Goal: Task Accomplishment & Management: Complete application form

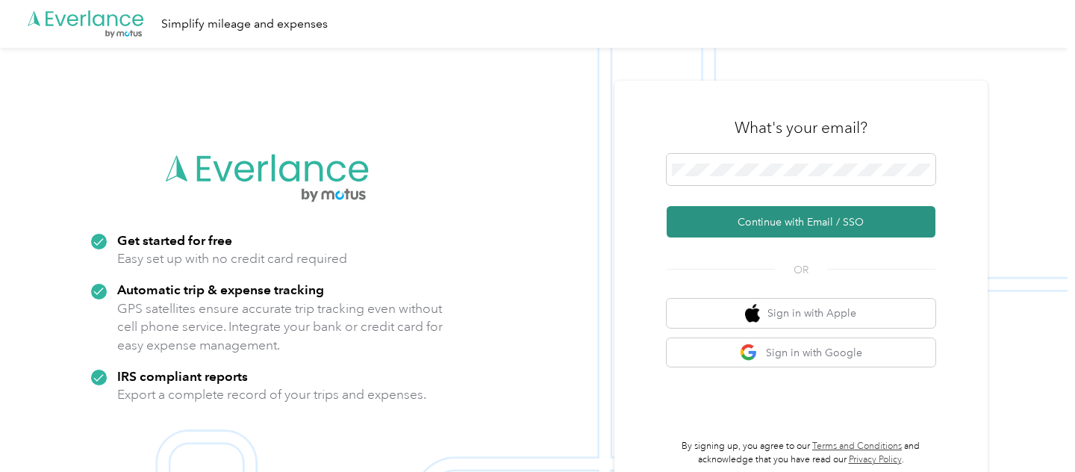
click at [866, 233] on button "Continue with Email / SSO" at bounding box center [801, 221] width 269 height 31
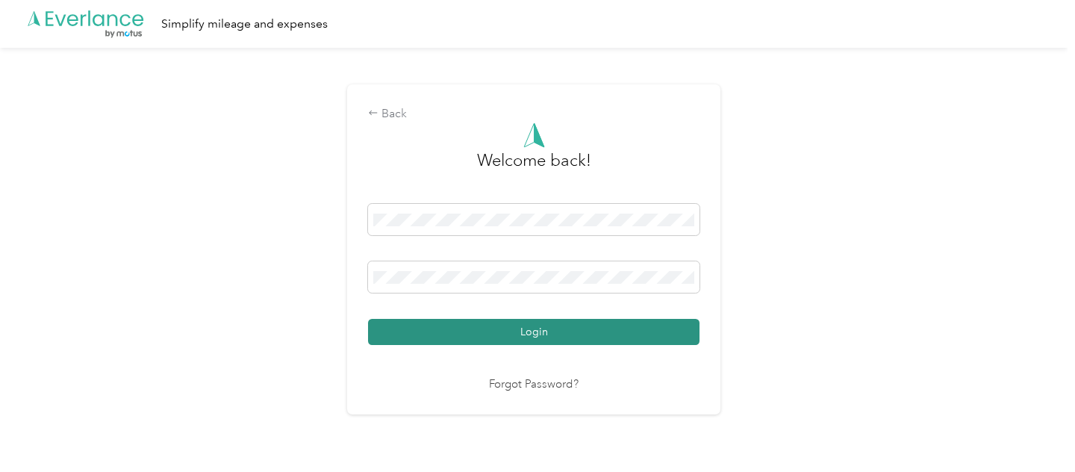
click at [549, 345] on button "Login" at bounding box center [533, 332] width 331 height 26
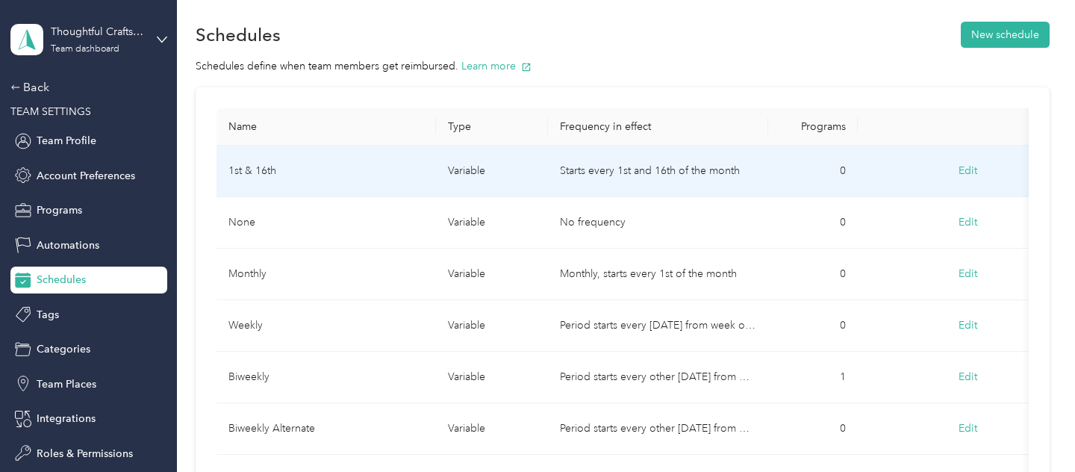
scroll to position [38, 0]
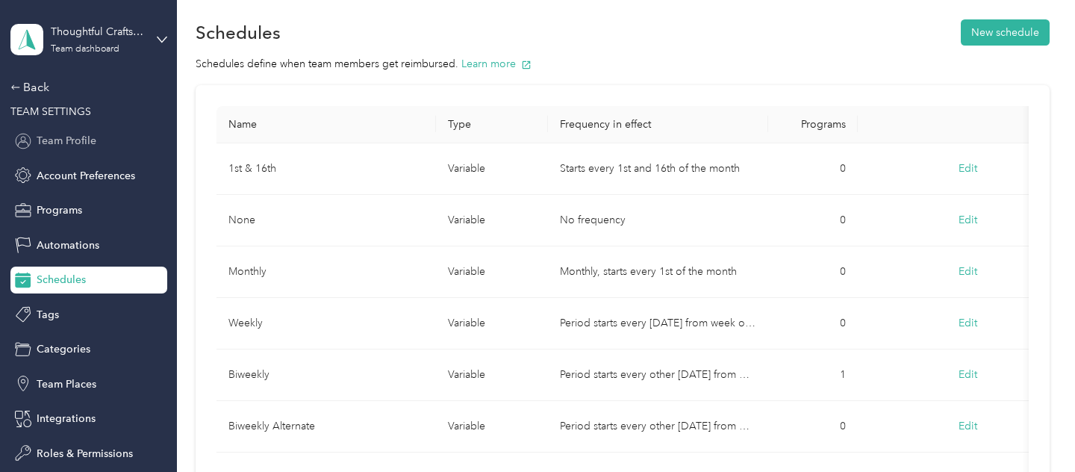
click at [72, 140] on span "Team Profile" at bounding box center [67, 141] width 60 height 16
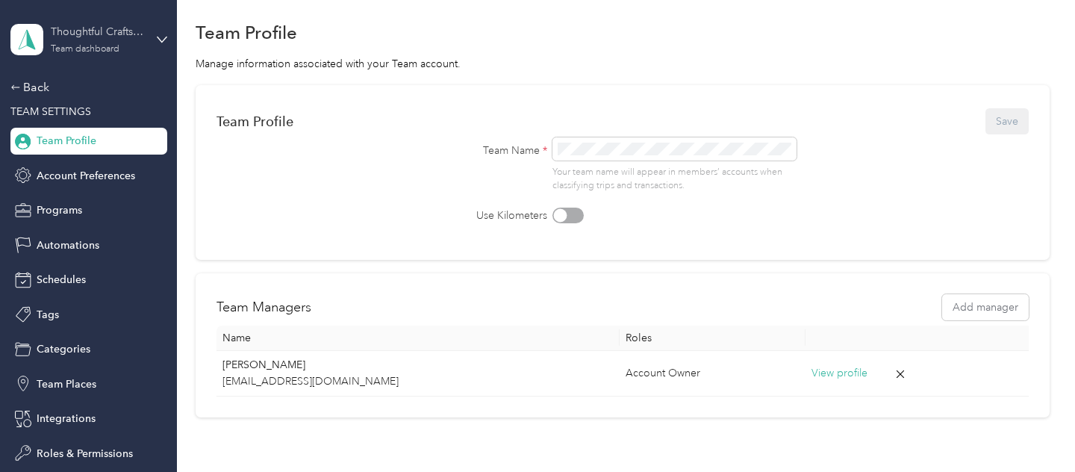
click at [86, 49] on div "Team dashboard" at bounding box center [85, 49] width 69 height 9
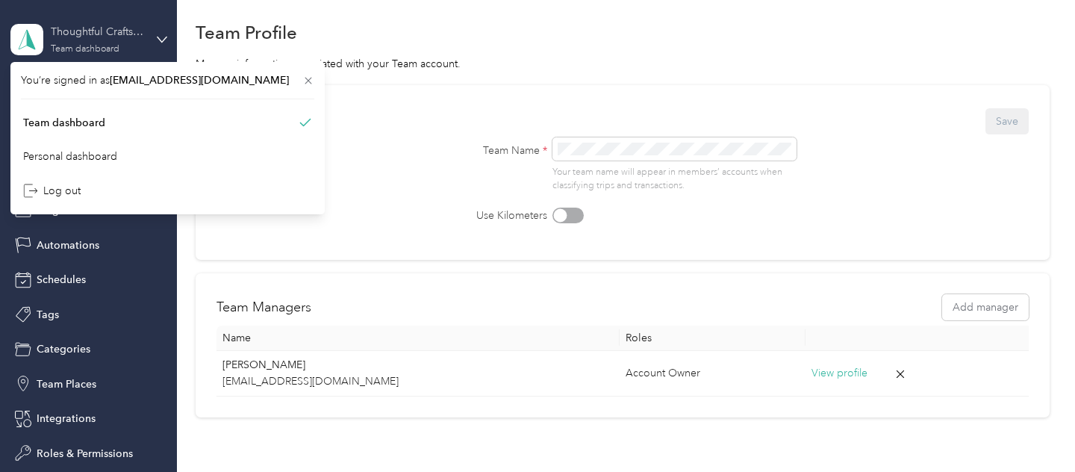
click at [86, 45] on div "Team dashboard" at bounding box center [85, 49] width 69 height 9
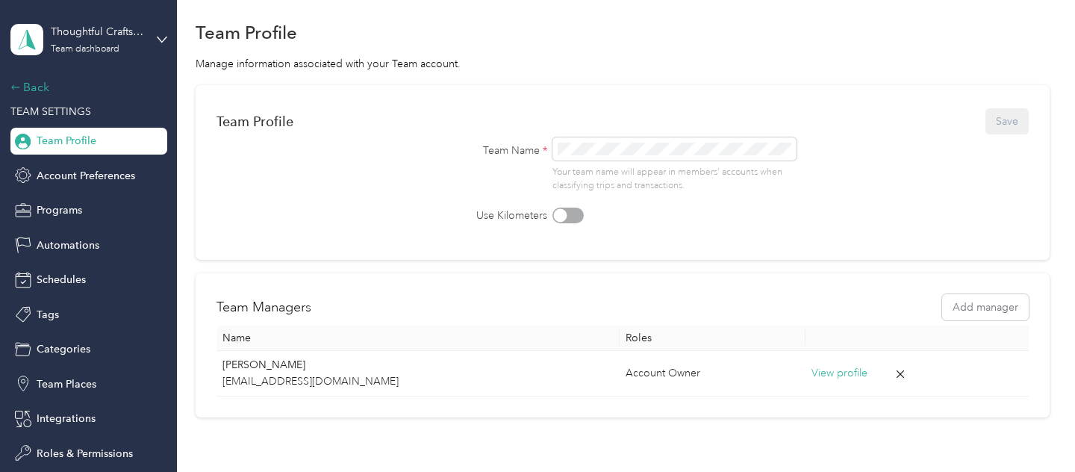
click at [25, 91] on div "Back" at bounding box center [84, 87] width 149 height 18
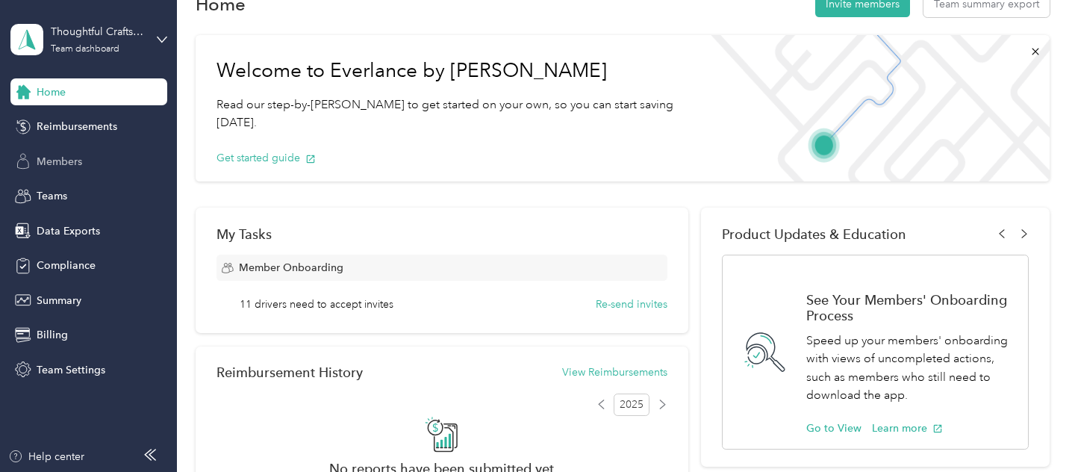
click at [102, 155] on div "Members" at bounding box center [88, 161] width 157 height 27
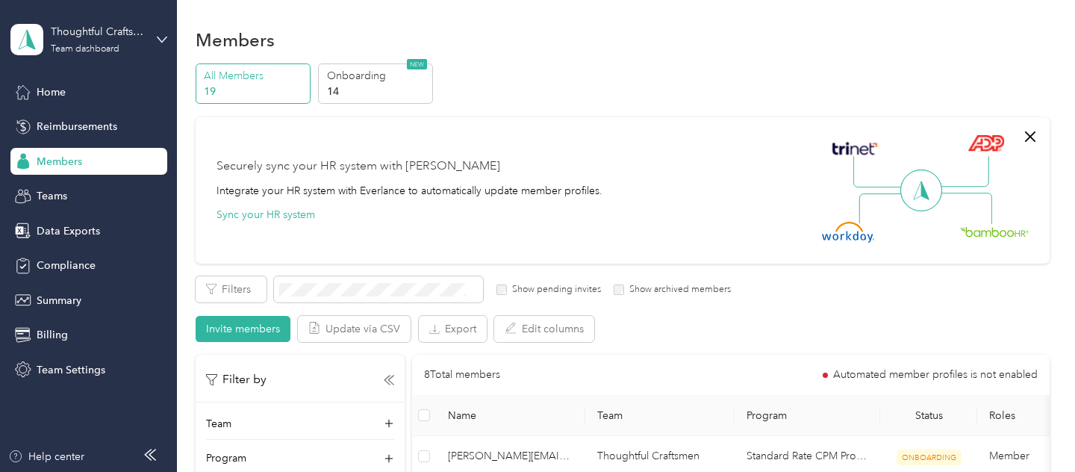
scroll to position [4, 0]
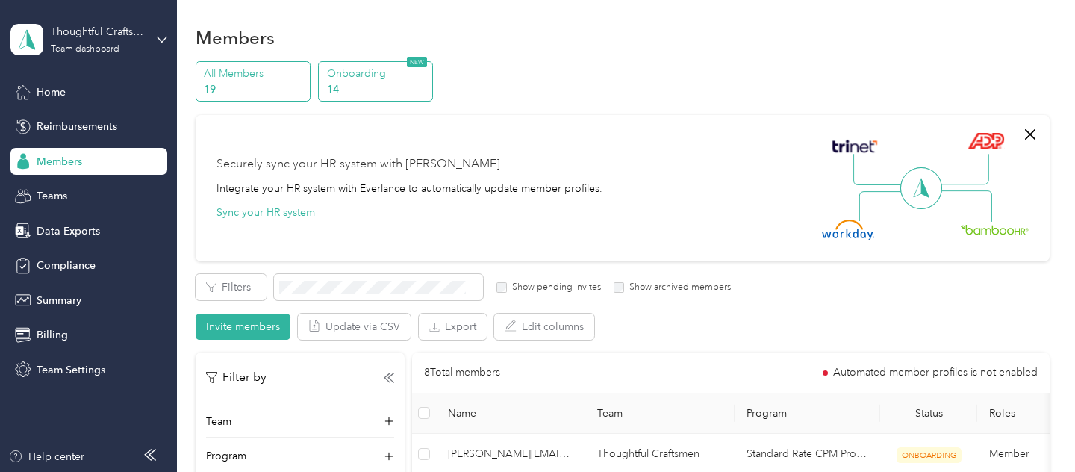
click at [397, 94] on p "14" at bounding box center [378, 89] width 102 height 16
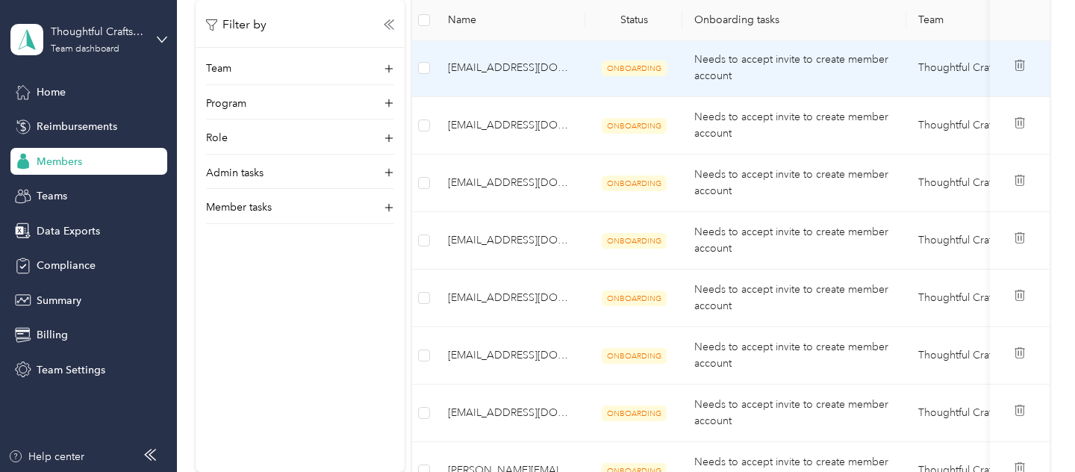
scroll to position [748, 0]
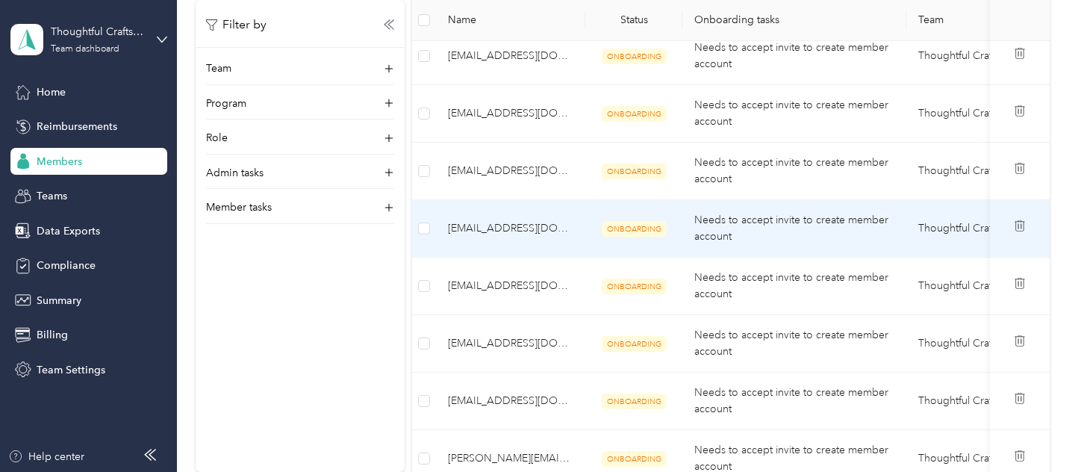
click at [501, 230] on span "[EMAIL_ADDRESS][DOMAIN_NAME]" at bounding box center [510, 228] width 125 height 16
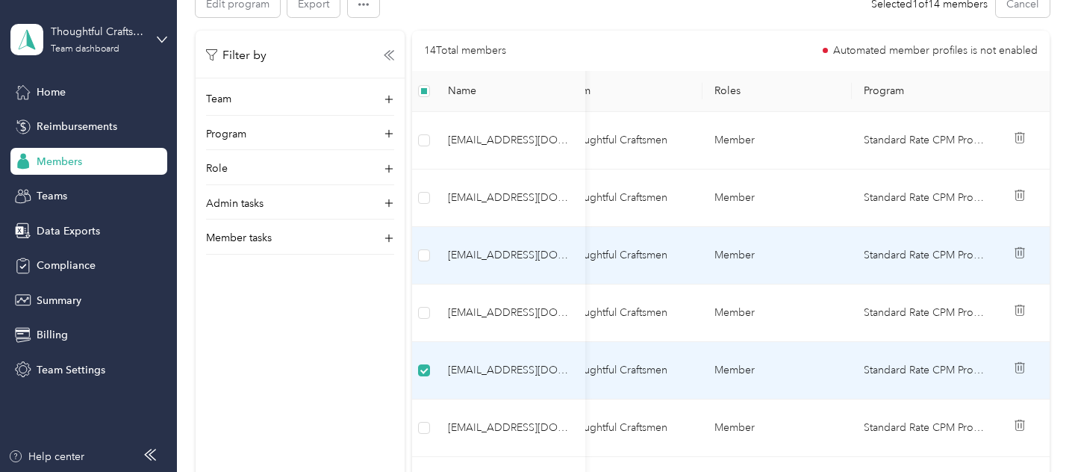
scroll to position [0, 0]
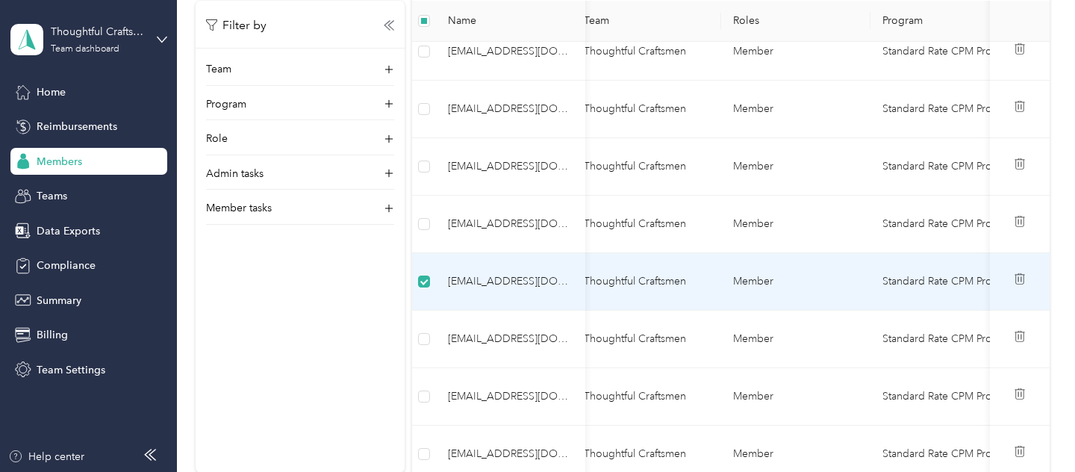
click at [542, 282] on span "[EMAIL_ADDRESS][DOMAIN_NAME]" at bounding box center [510, 281] width 125 height 16
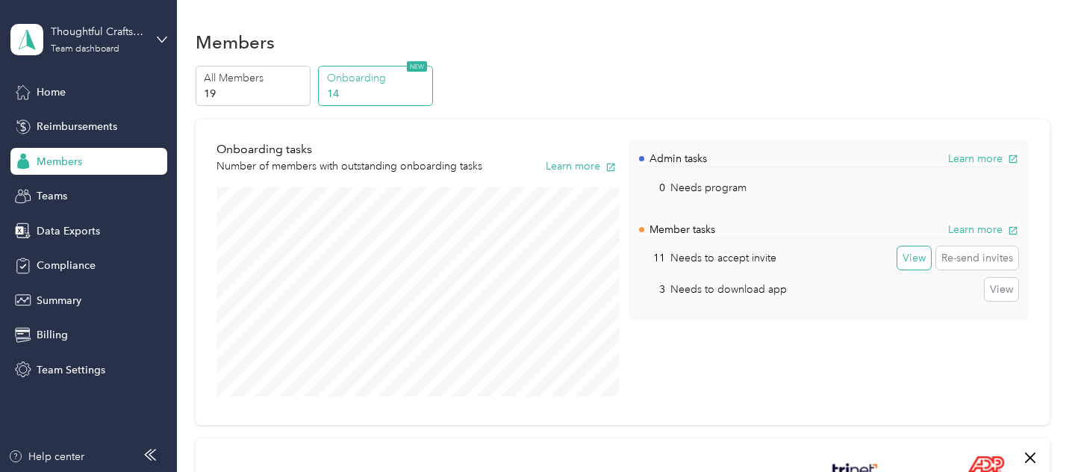
click at [917, 257] on button "View" at bounding box center [914, 258] width 34 height 24
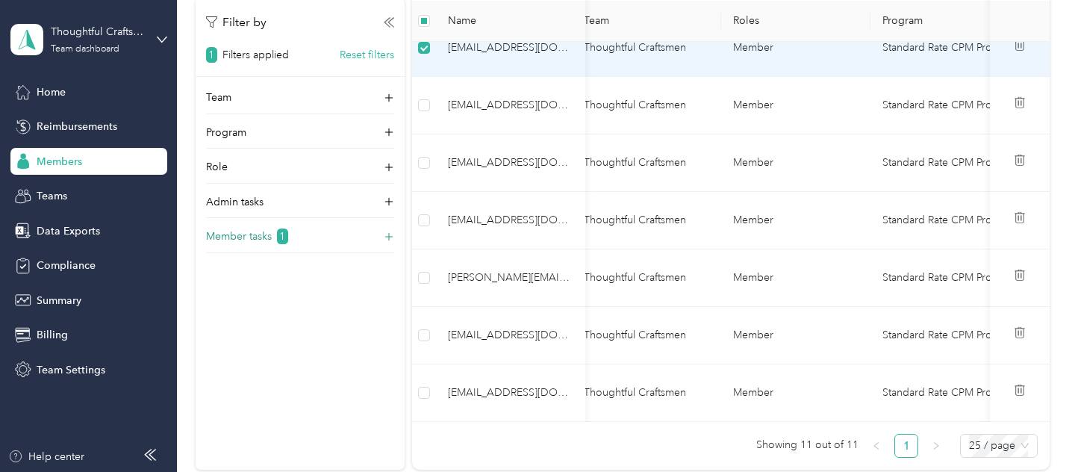
click at [267, 230] on p "Member tasks" at bounding box center [239, 236] width 66 height 16
click at [369, 408] on div "Filter by 1 Filters applied Reset filters Team Program Role Admin tasks Member …" at bounding box center [300, 234] width 209 height 472
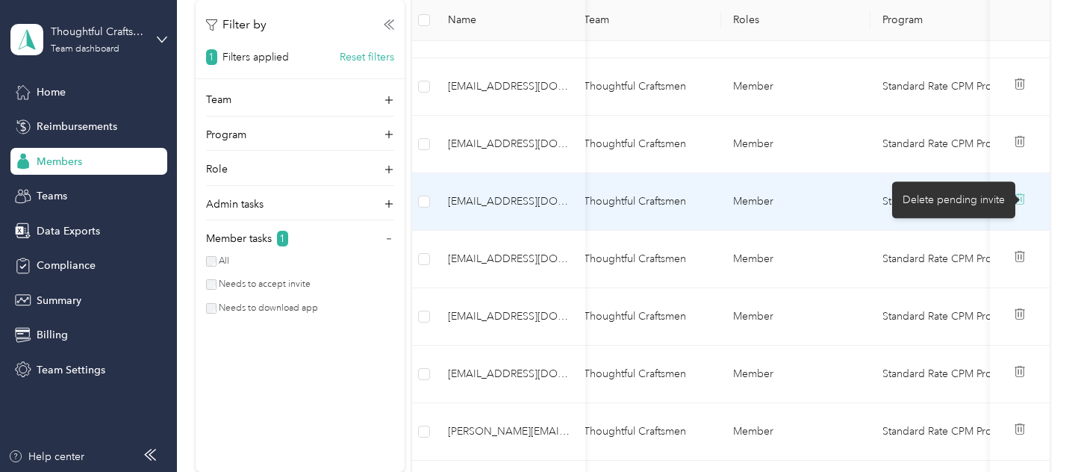
click at [1026, 203] on icon at bounding box center [1020, 199] width 12 height 12
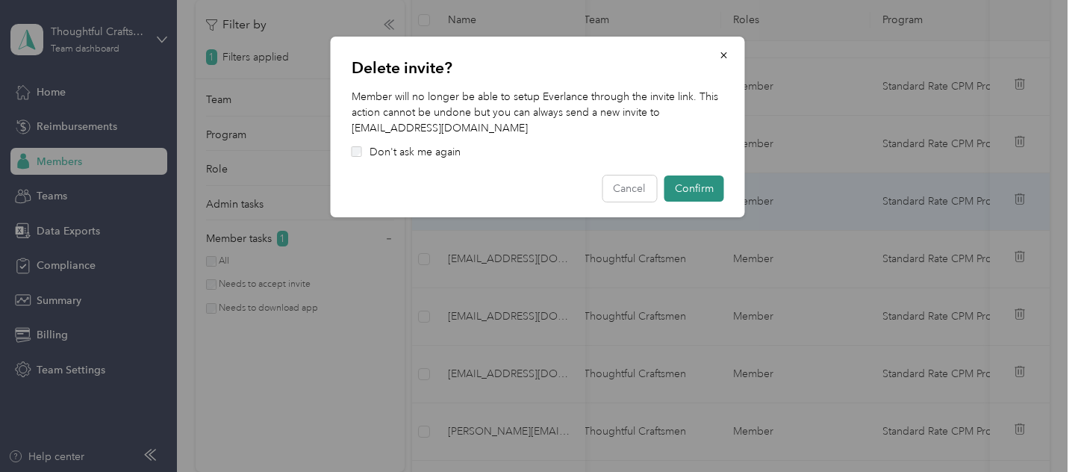
click at [687, 190] on button "Confirm" at bounding box center [694, 188] width 60 height 26
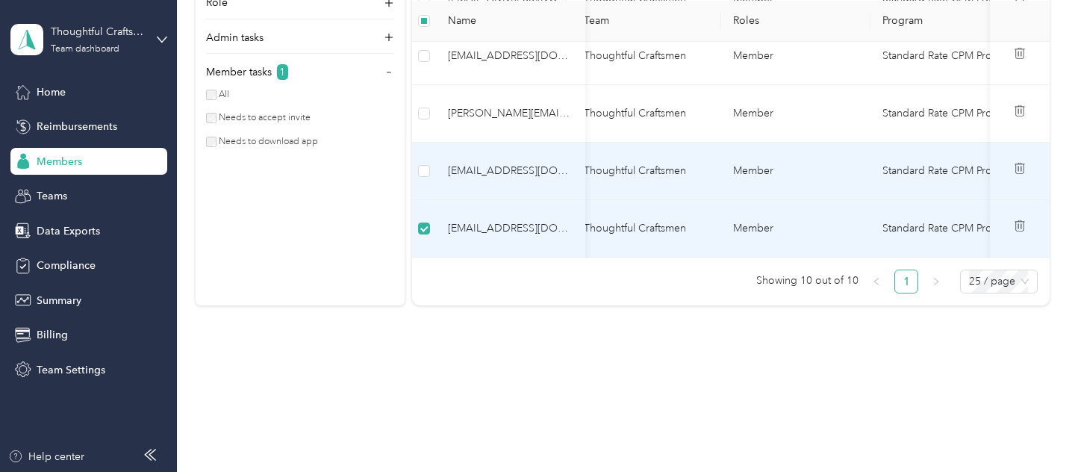
click at [422, 160] on td at bounding box center [424, 171] width 24 height 57
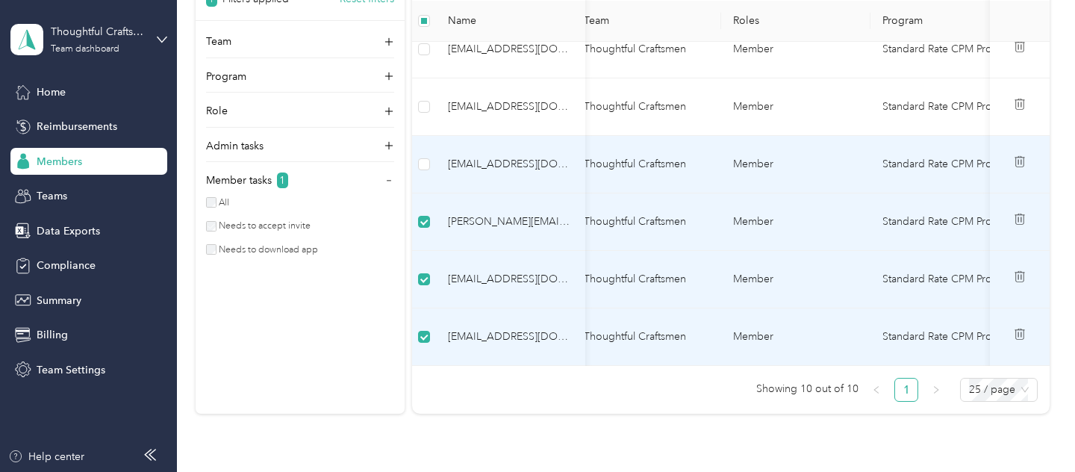
click at [417, 160] on td at bounding box center [424, 164] width 24 height 57
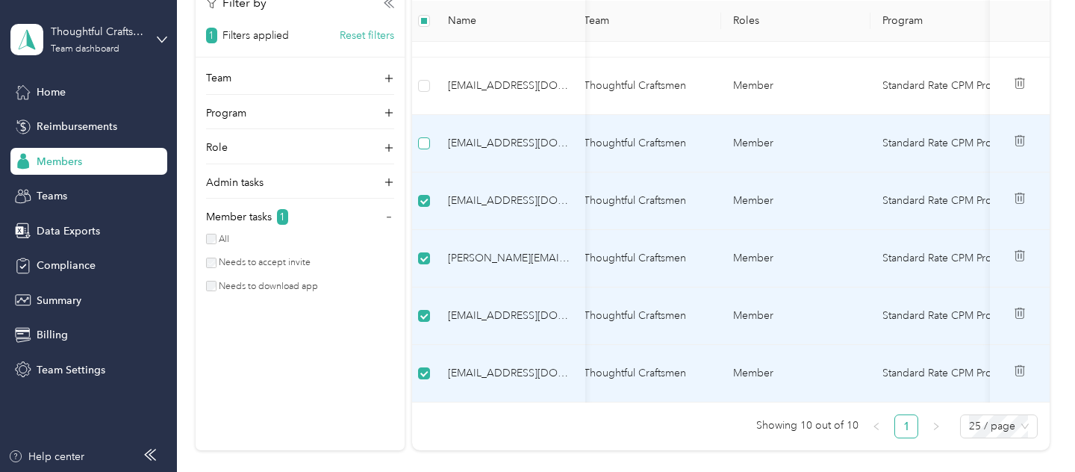
click at [420, 135] on label at bounding box center [424, 143] width 12 height 16
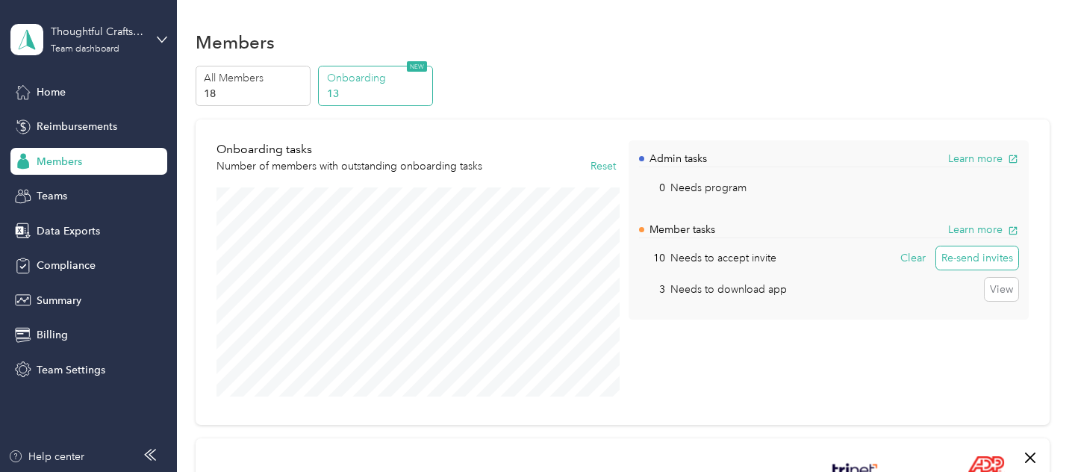
click at [988, 252] on button "Re-send invites" at bounding box center [977, 258] width 82 height 24
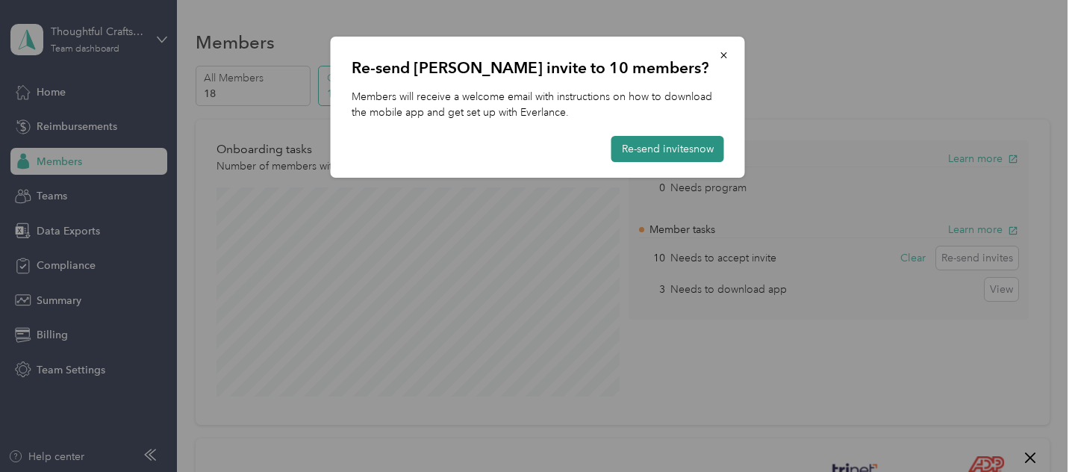
click at [655, 147] on button "Re-send invites now" at bounding box center [667, 149] width 113 height 26
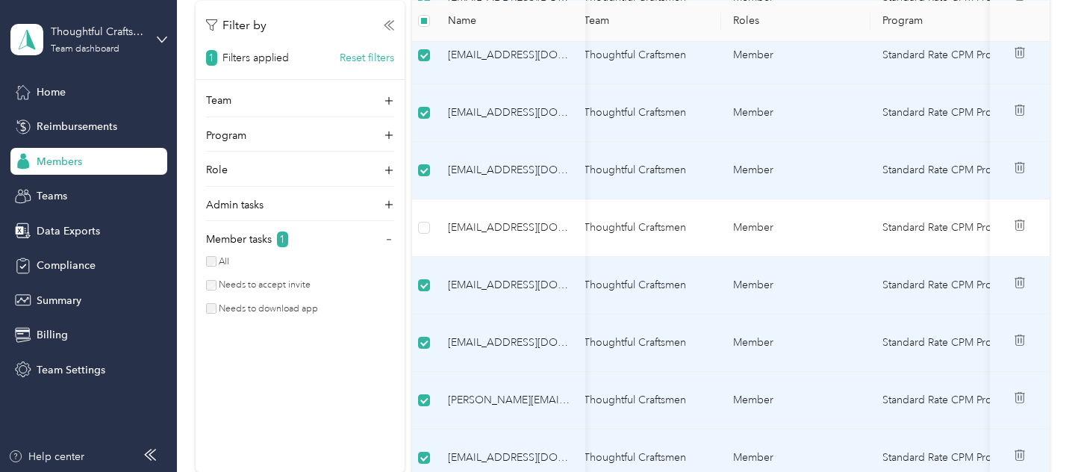
scroll to position [743, 0]
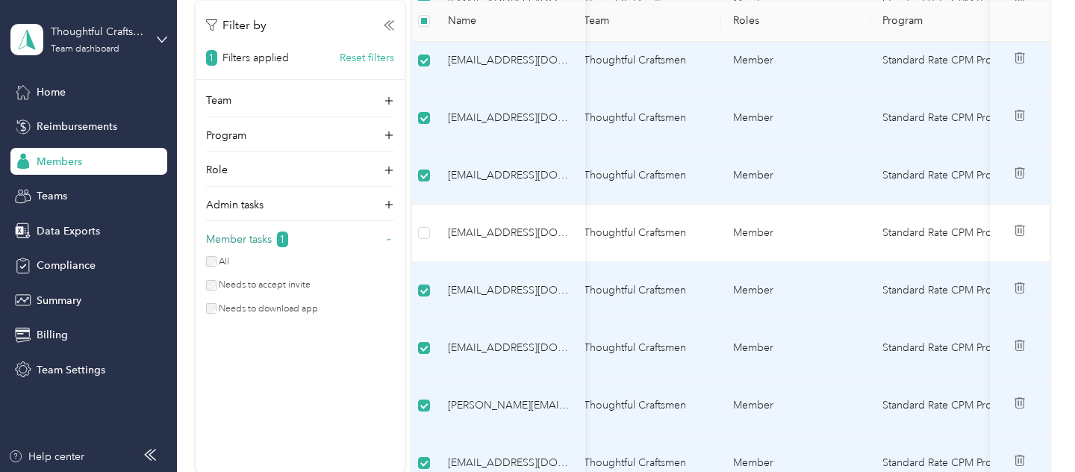
click at [392, 241] on icon at bounding box center [389, 239] width 10 height 10
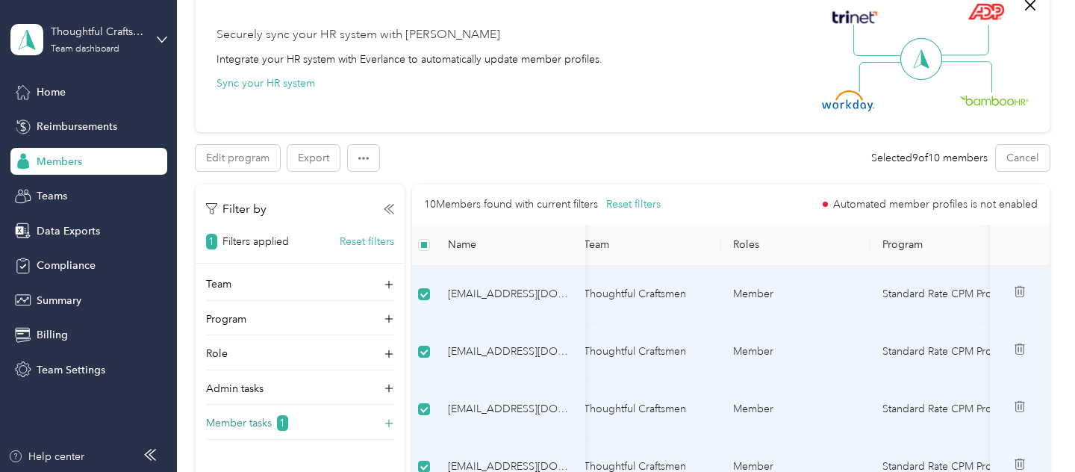
scroll to position [396, 0]
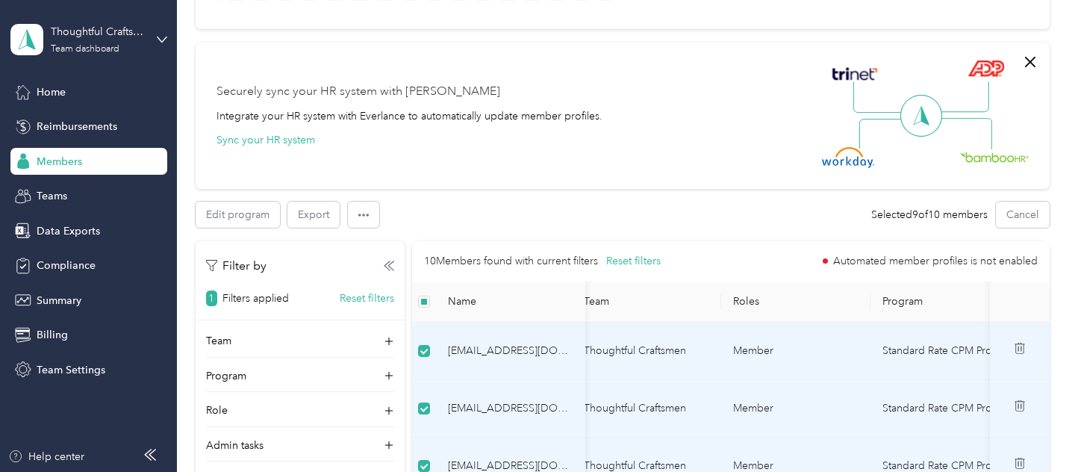
click at [424, 293] on label at bounding box center [424, 301] width 12 height 16
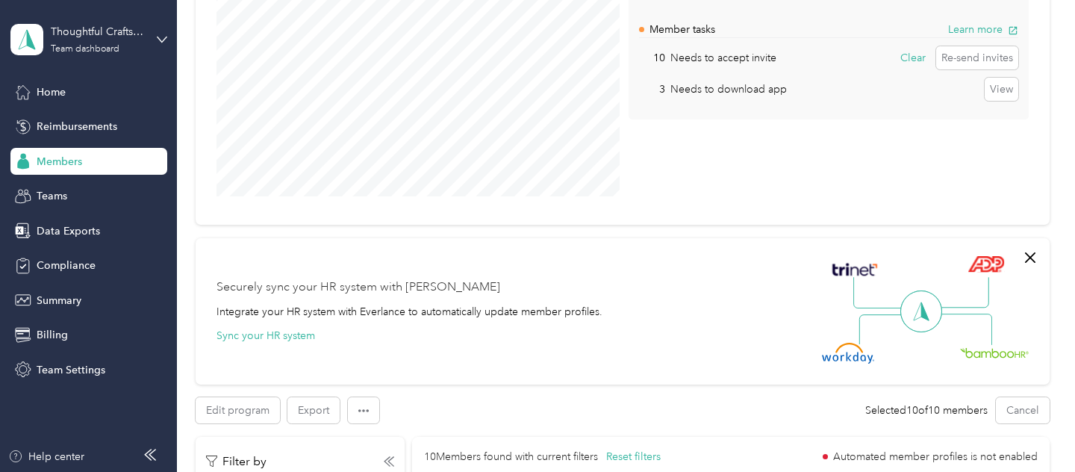
scroll to position [93, 0]
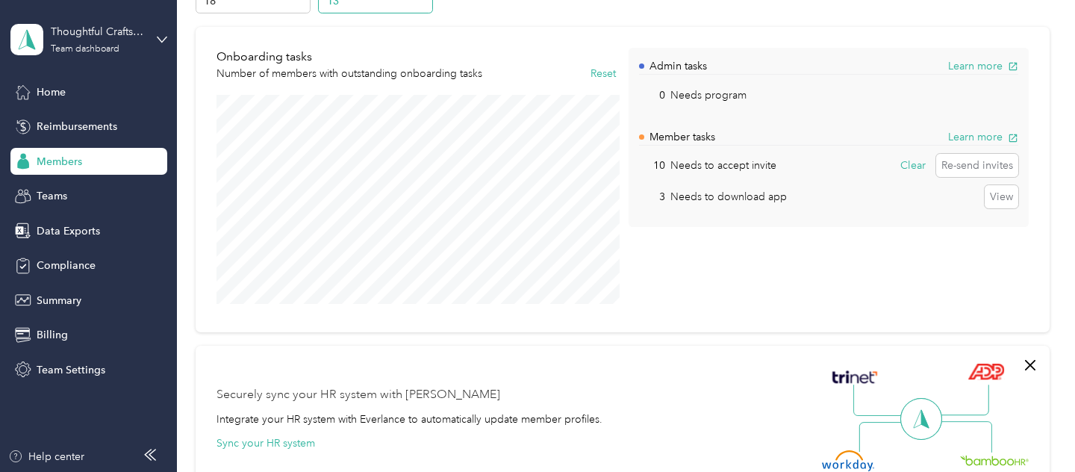
click at [1037, 373] on div "Securely sync your HR system with Everlance Integrate your HR system with Everl…" at bounding box center [623, 419] width 854 height 146
click at [1032, 360] on icon "button" at bounding box center [1030, 365] width 10 height 10
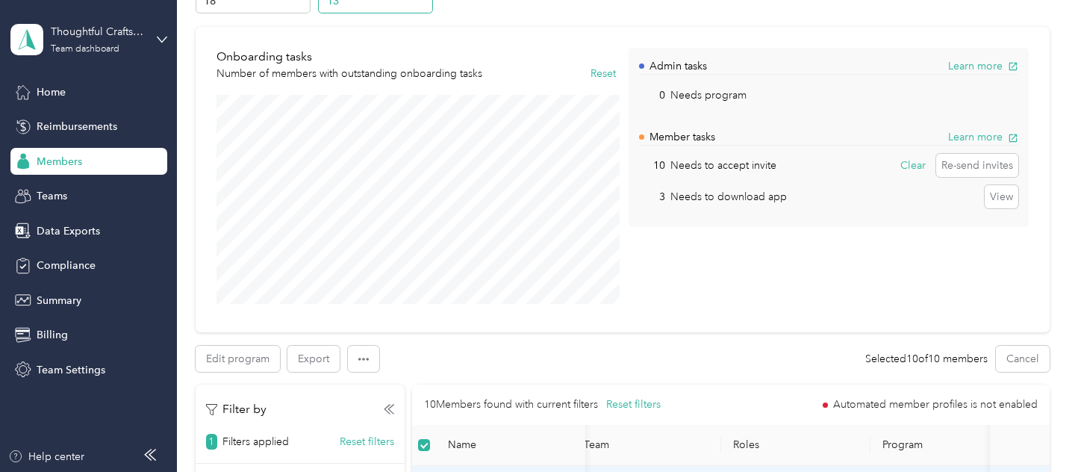
click at [891, 259] on div "Admin tasks Learn more 0 Needs program View Member tasks Learn more 10 Needs to…" at bounding box center [827, 180] width 399 height 264
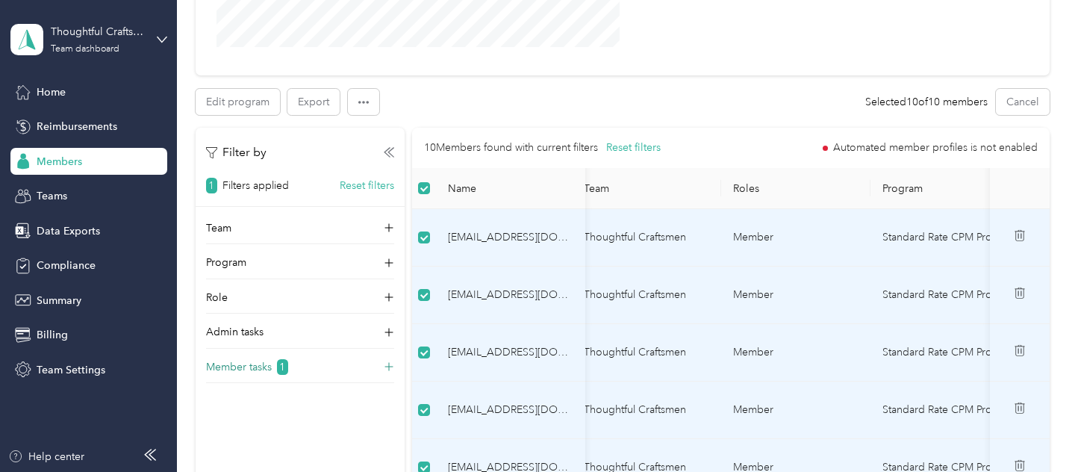
scroll to position [353, 0]
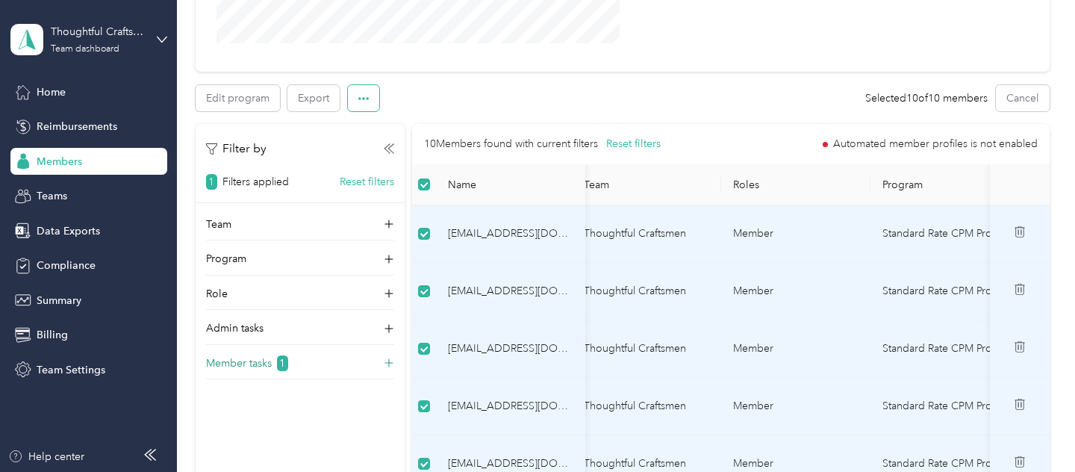
click at [360, 100] on icon "button" at bounding box center [363, 98] width 10 height 10
click at [527, 107] on div "Edit program Export Selected 10 of 10 members Cancel" at bounding box center [623, 98] width 854 height 26
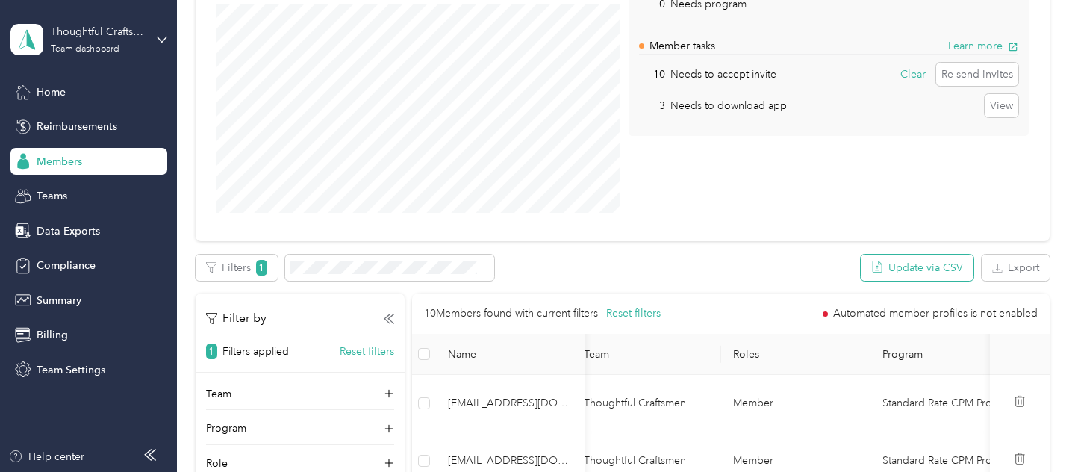
scroll to position [278, 0]
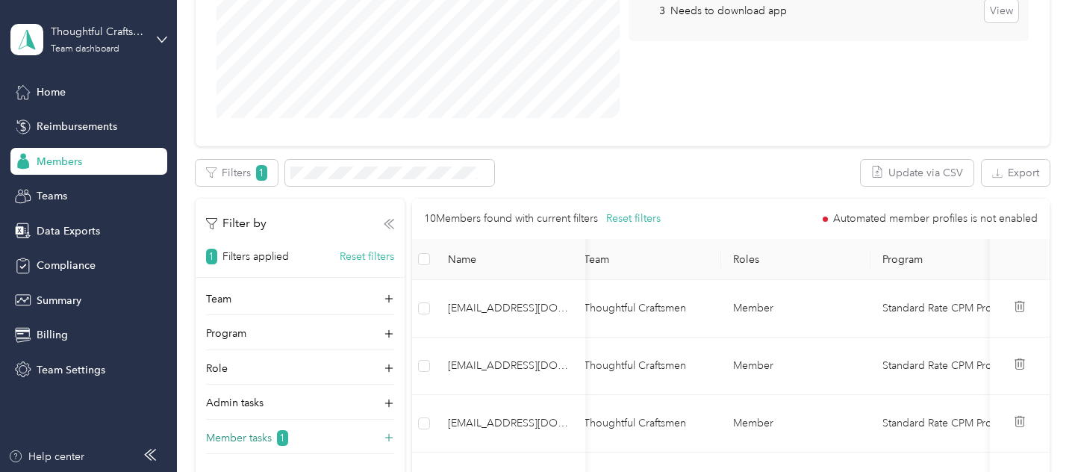
click at [387, 228] on icon at bounding box center [389, 224] width 10 height 10
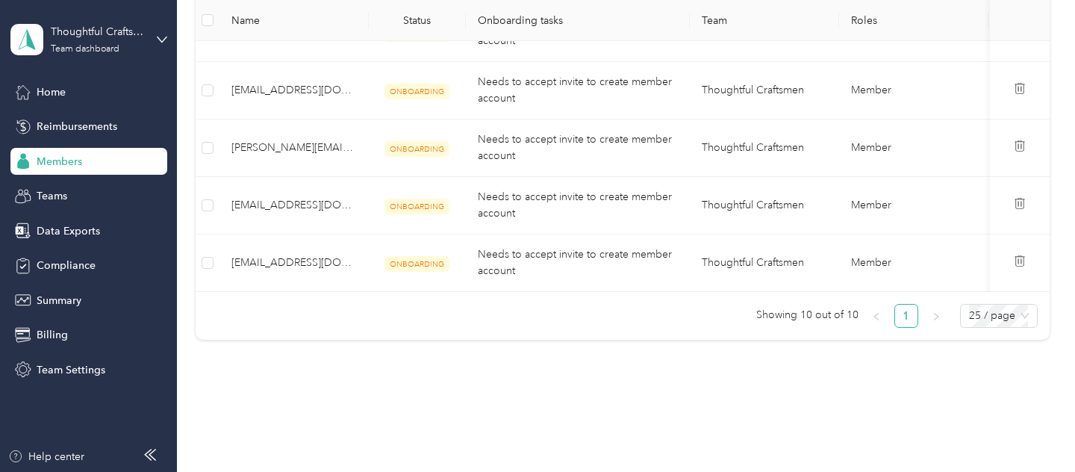
scroll to position [843, 0]
click at [79, 87] on div "Home" at bounding box center [88, 91] width 157 height 27
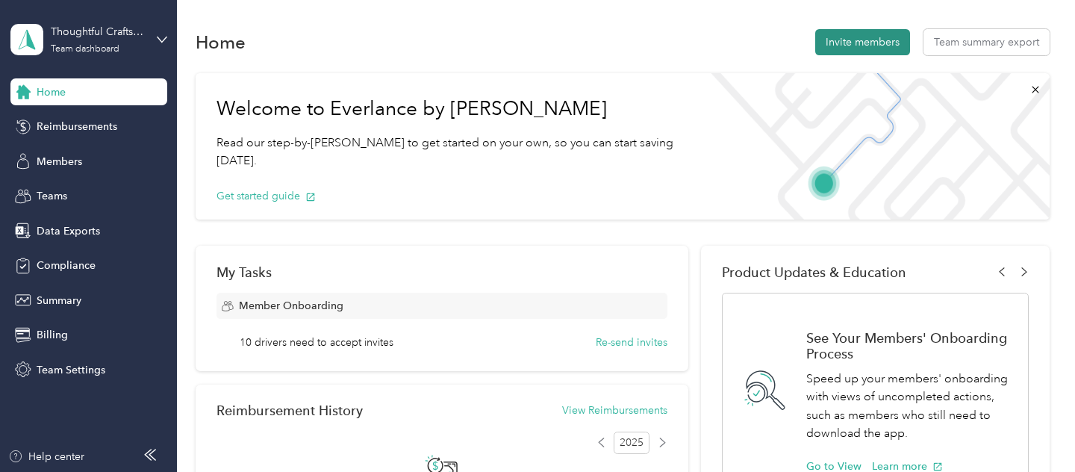
click at [882, 43] on button "Invite members" at bounding box center [862, 42] width 95 height 26
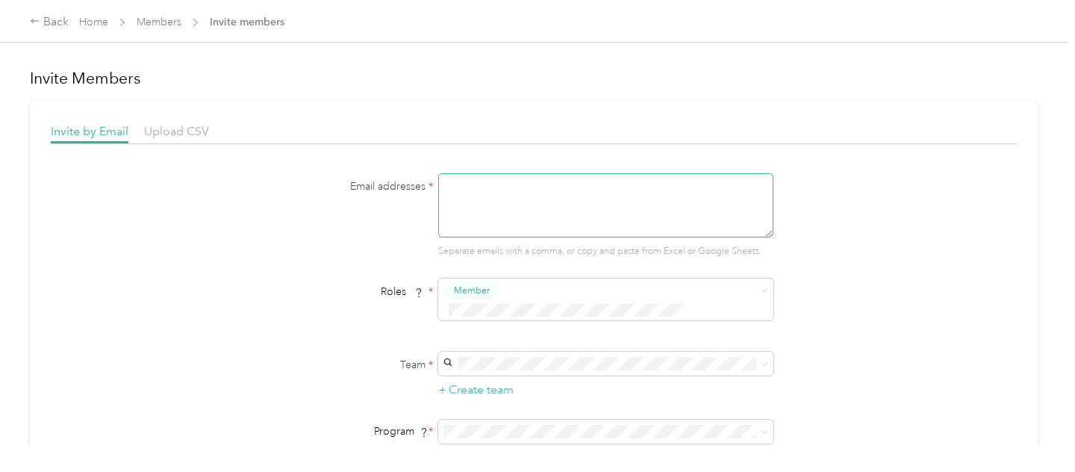
click at [522, 201] on textarea at bounding box center [605, 205] width 335 height 64
type textarea "[PERSON_NAME][EMAIL_ADDRESS][DOMAIN_NAME]"
click at [881, 242] on div "Email addresses * [PERSON_NAME][EMAIL_ADDRESS][DOMAIN_NAME] Separate emails wit…" at bounding box center [534, 352] width 966 height 359
click at [625, 355] on span at bounding box center [605, 364] width 335 height 24
click at [593, 372] on span "Thoughtful Craftsmen (Main organization)" at bounding box center [549, 371] width 195 height 13
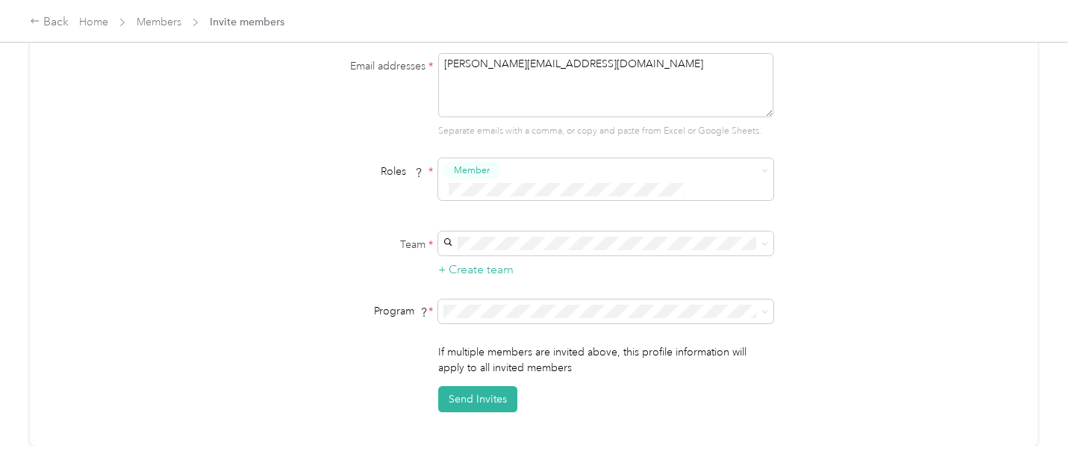
scroll to position [157, 0]
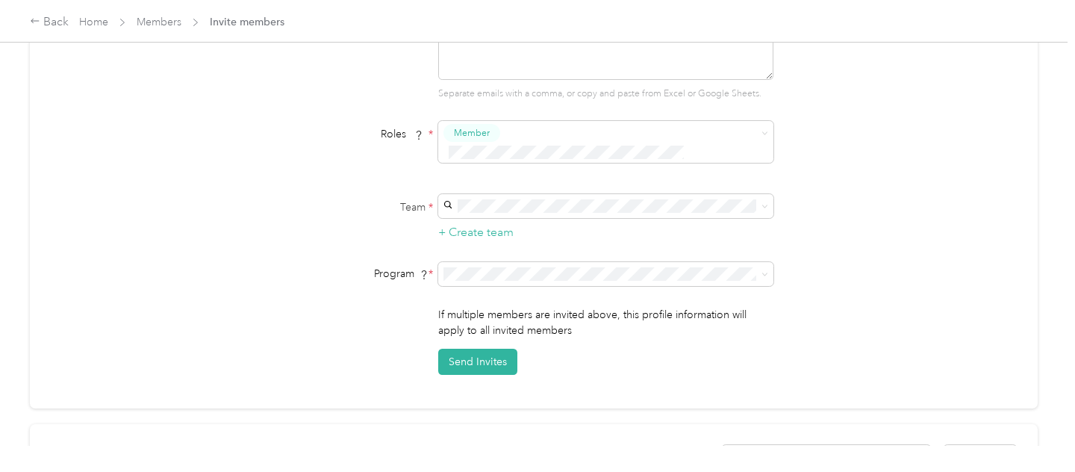
click at [593, 372] on div "Invite by Email Upload CSV Email addresses * [PERSON_NAME][EMAIL_ADDRESS][DOMAI…" at bounding box center [534, 176] width 1008 height 464
click at [493, 349] on button "Send Invites" at bounding box center [477, 362] width 79 height 26
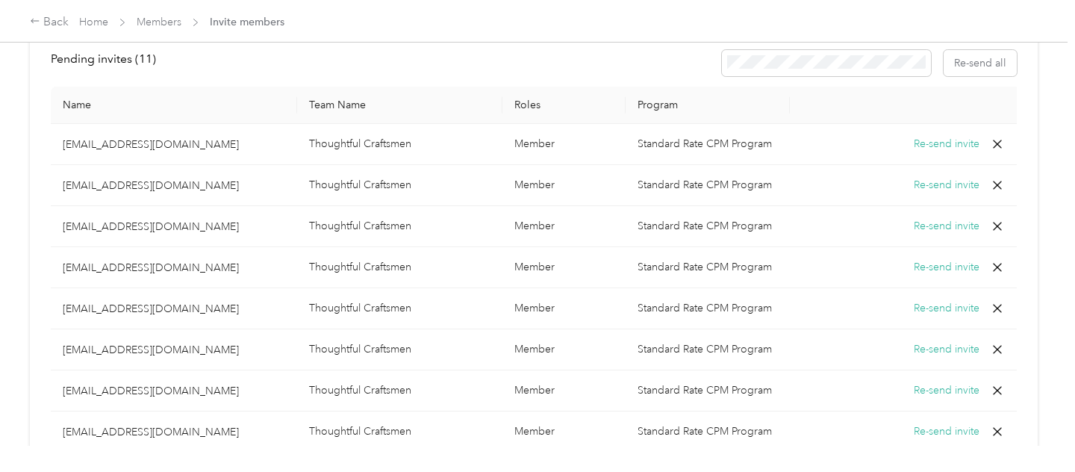
scroll to position [555, 0]
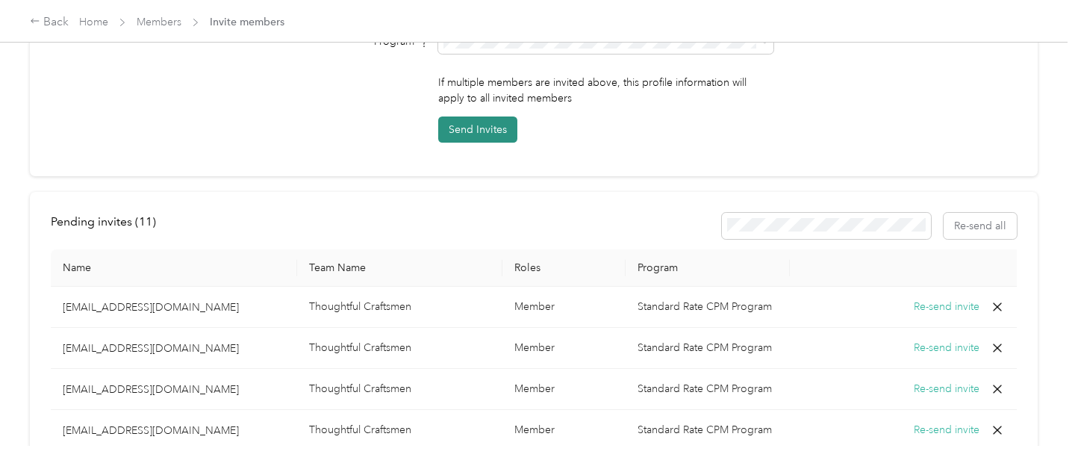
click at [509, 116] on button "Send Invites" at bounding box center [477, 129] width 79 height 26
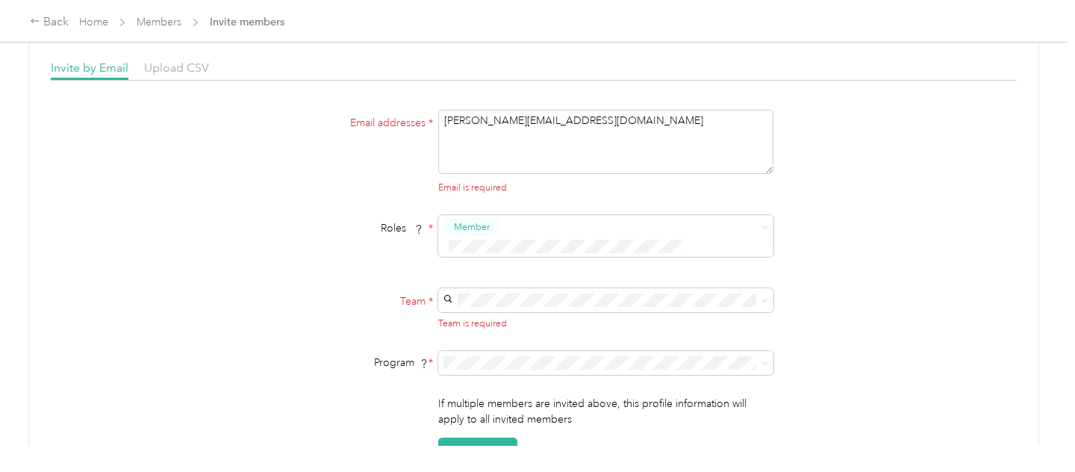
click at [632, 96] on div "Invite by Email Upload CSV Email addresses * [PERSON_NAME][EMAIL_ADDRESS][DOMAI…" at bounding box center [534, 261] width 966 height 405
click at [626, 122] on textarea "[PERSON_NAME][EMAIL_ADDRESS][DOMAIN_NAME]" at bounding box center [605, 142] width 335 height 64
click at [522, 316] on div "Thoughtful Craftsmen (Main organization) [PERSON_NAME]" at bounding box center [609, 316] width 314 height 34
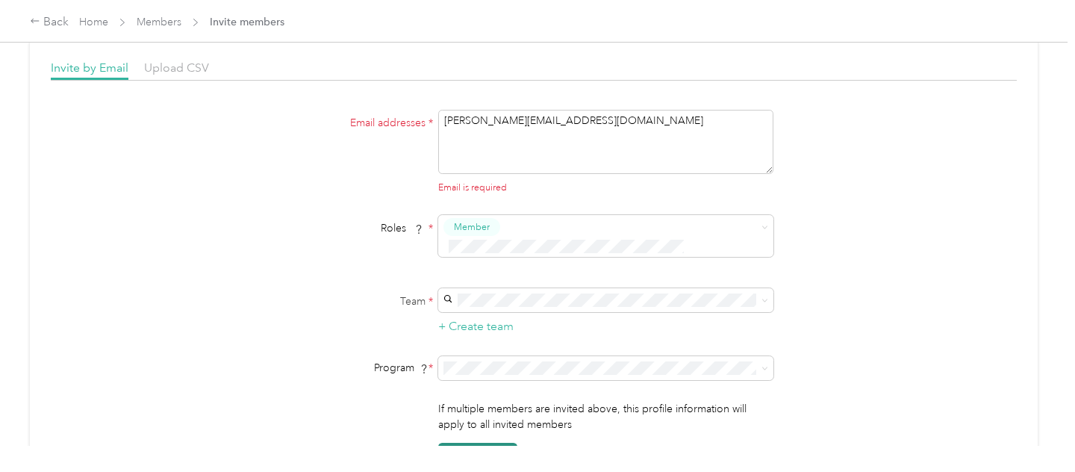
click at [490, 443] on button "Send Invites" at bounding box center [477, 456] width 79 height 26
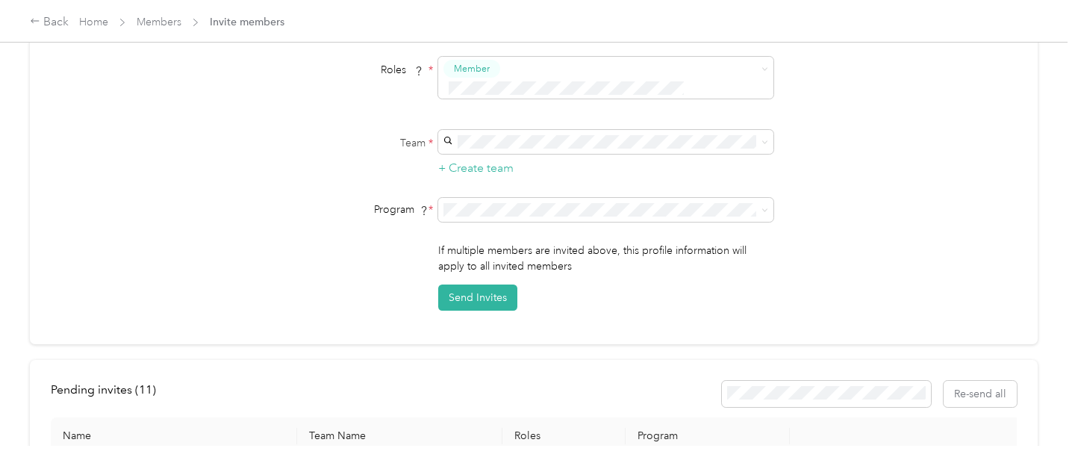
scroll to position [167, 0]
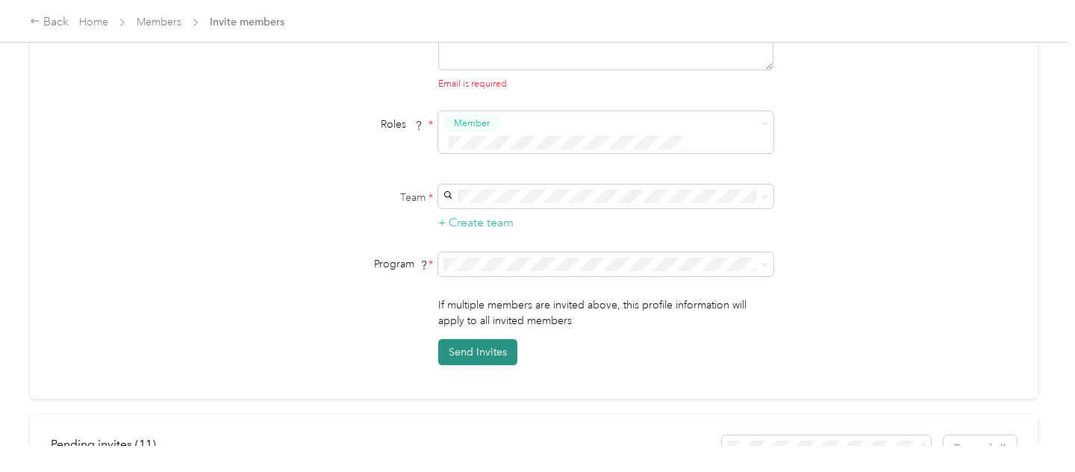
click at [484, 339] on button "Send Invites" at bounding box center [477, 352] width 79 height 26
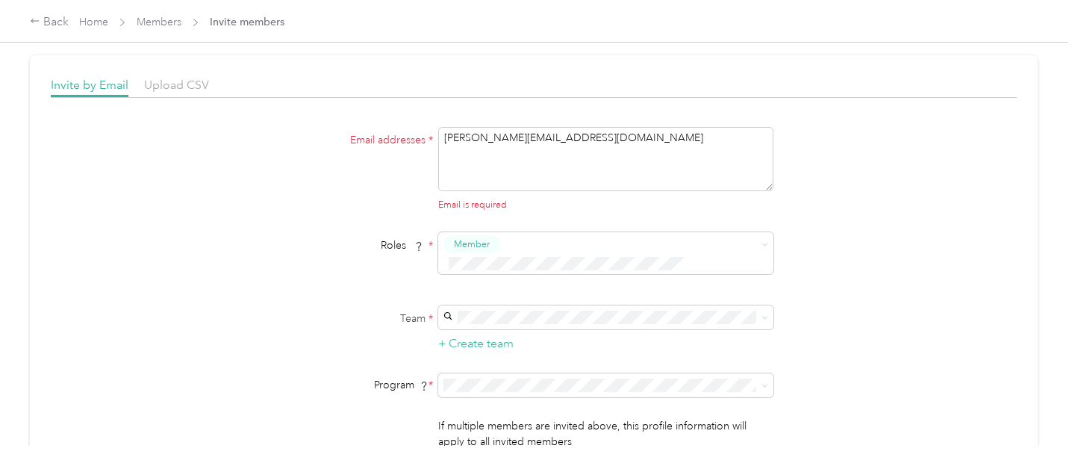
scroll to position [0, 0]
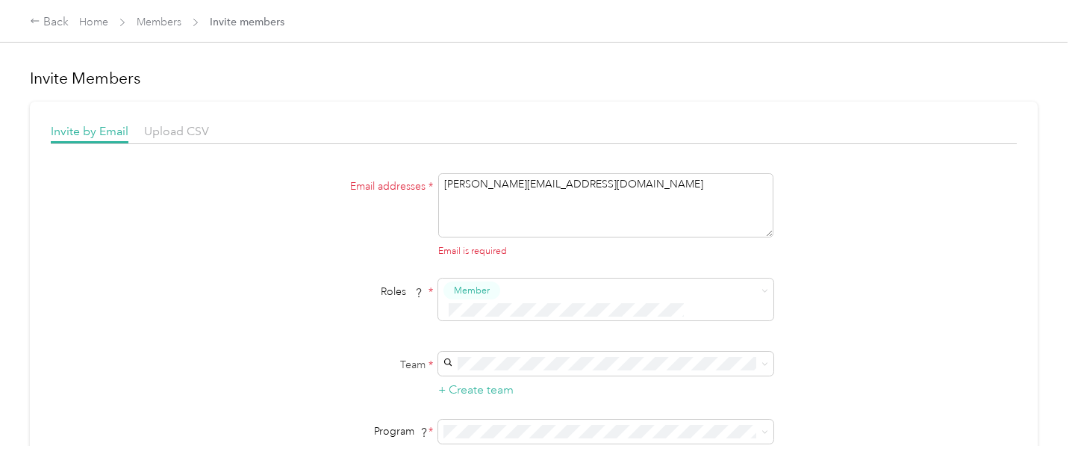
click at [69, 19] on div "Back Home Members Invite members" at bounding box center [157, 22] width 255 height 18
click at [156, 29] on span "Members" at bounding box center [159, 22] width 45 height 16
click at [159, 22] on link "Members" at bounding box center [159, 22] width 45 height 13
